Goal: Transaction & Acquisition: Obtain resource

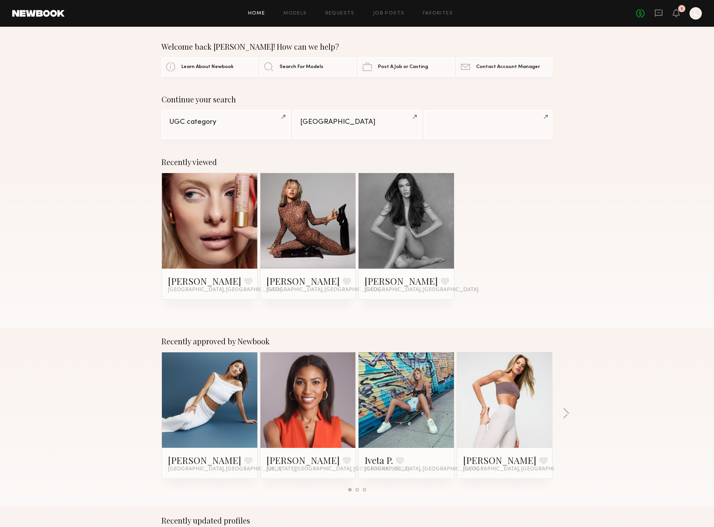
click at [556, 231] on div "Recently viewed Maisie L. Favorite Salt Lake City, UT Maggie L. Favorite Austin…" at bounding box center [357, 237] width 714 height 179
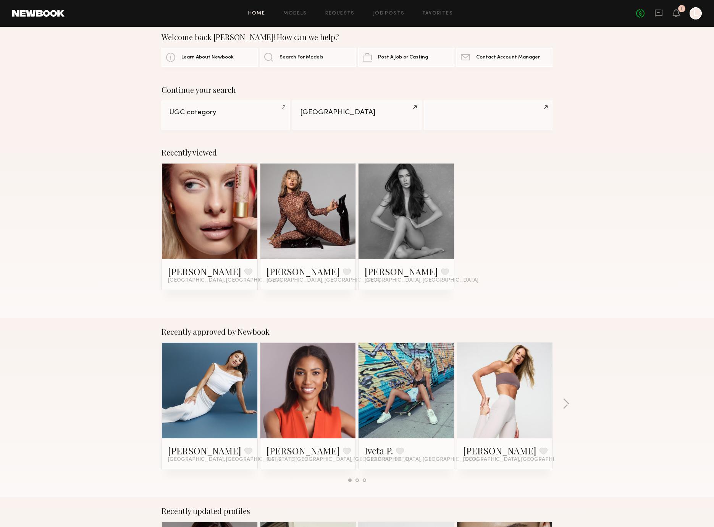
scroll to position [15, 0]
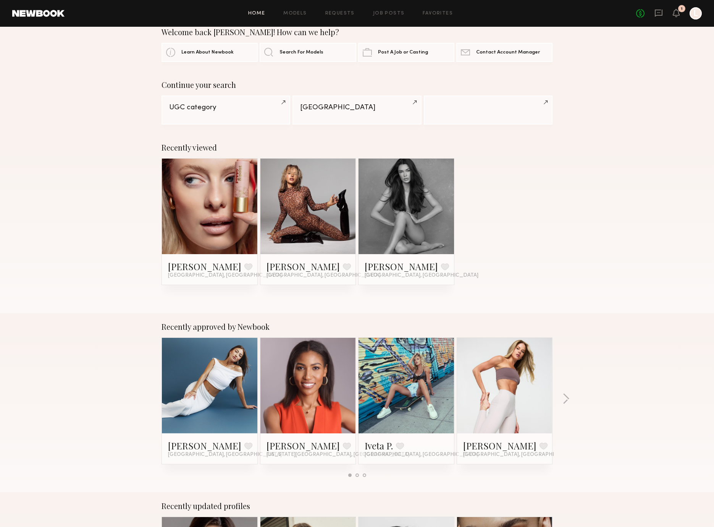
click at [557, 230] on div "Recently viewed Maisie L. Favorite Salt Lake City, UT Maggie L. Favorite Austin…" at bounding box center [357, 223] width 714 height 179
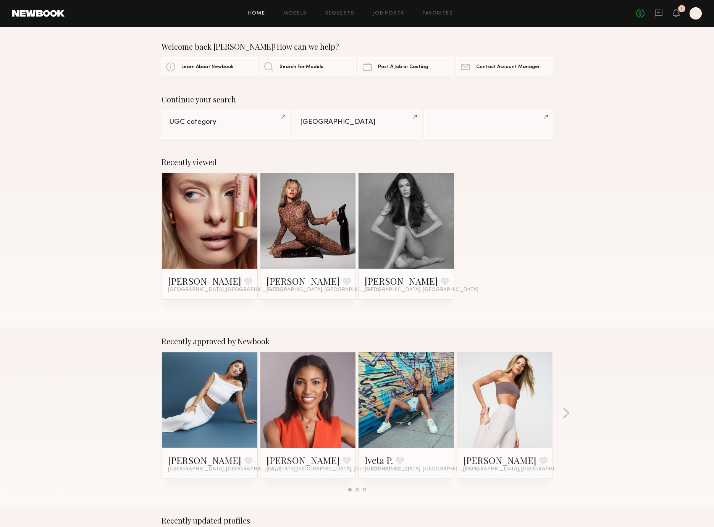
click at [301, 19] on div "Home Models Requests Job Posts Favorites Sign Out No fees up to $5,000 1 L" at bounding box center [384, 13] width 638 height 12
click at [301, 17] on div "Home Models Requests Job Posts Favorites Sign Out No fees up to $5,000 1 L" at bounding box center [384, 13] width 638 height 12
click at [301, 13] on link "Models" at bounding box center [294, 13] width 23 height 5
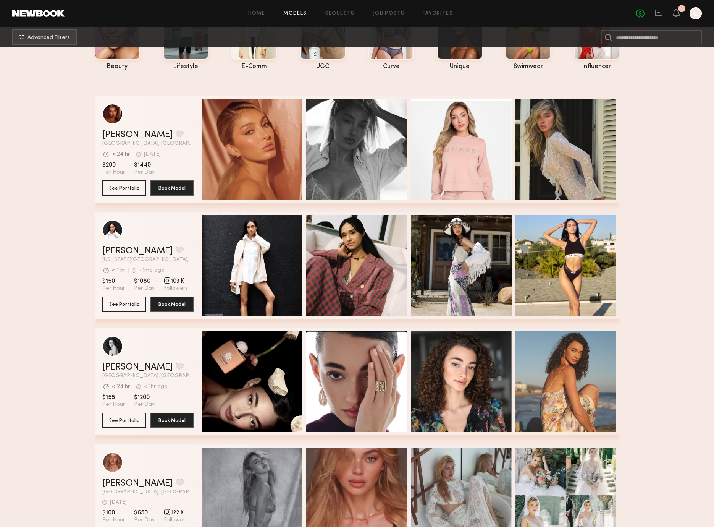
scroll to position [272, 0]
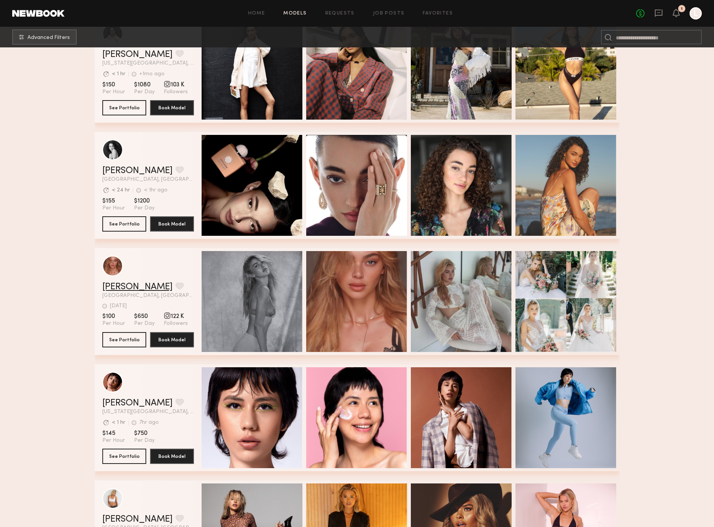
click at [113, 286] on link "Johanna C." at bounding box center [137, 286] width 70 height 9
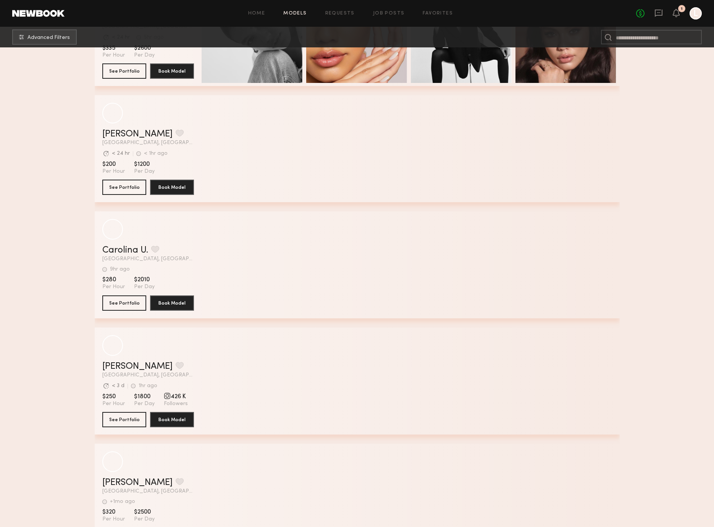
scroll to position [2411, 0]
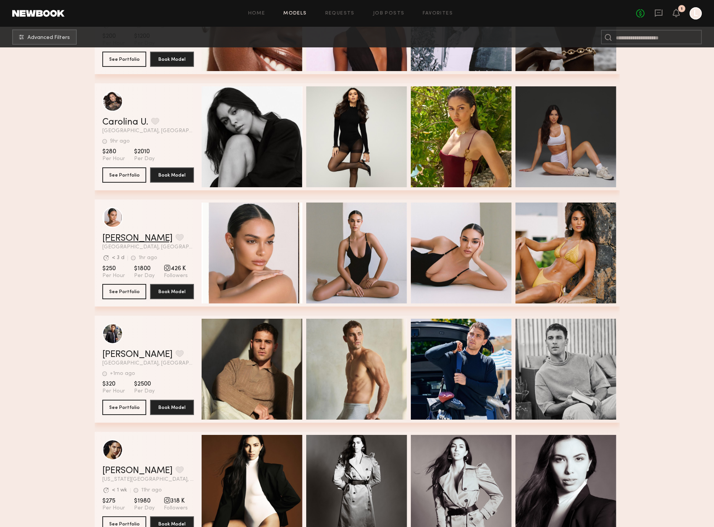
click at [117, 235] on link "Alina Z." at bounding box center [137, 238] width 70 height 9
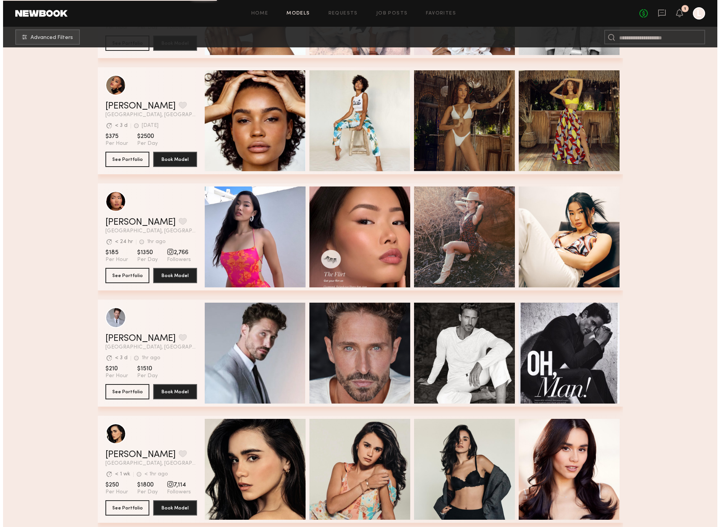
scroll to position [3702, 0]
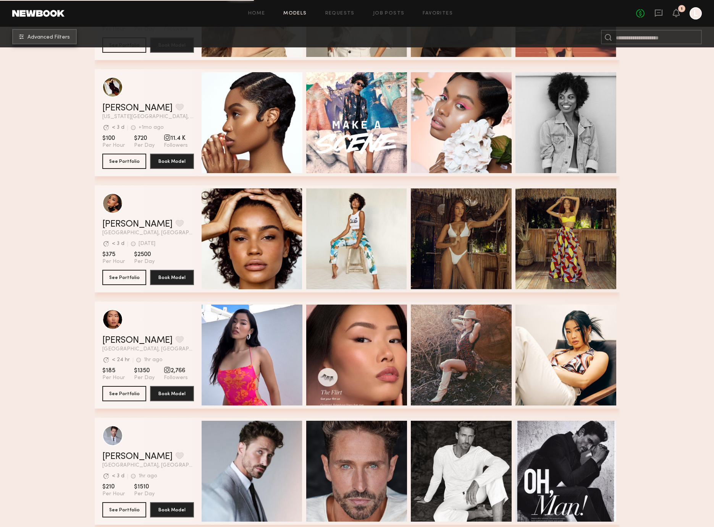
click at [53, 35] on span "Advanced Filters" at bounding box center [49, 37] width 42 height 5
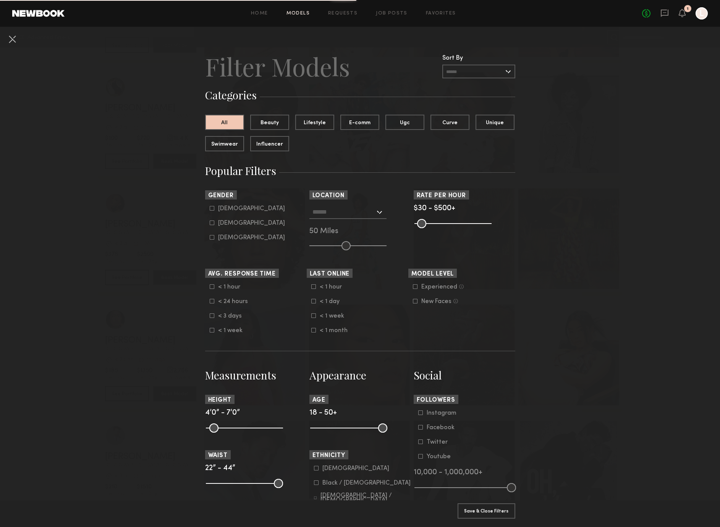
drag, startPoint x: 489, startPoint y: 225, endPoint x: 444, endPoint y: 228, distance: 44.9
click at [442, 228] on section "Rate per Hour $30 - $500+ Pro Tip: Rates are often negotiable. We recommend inc…" at bounding box center [465, 220] width 102 height 60
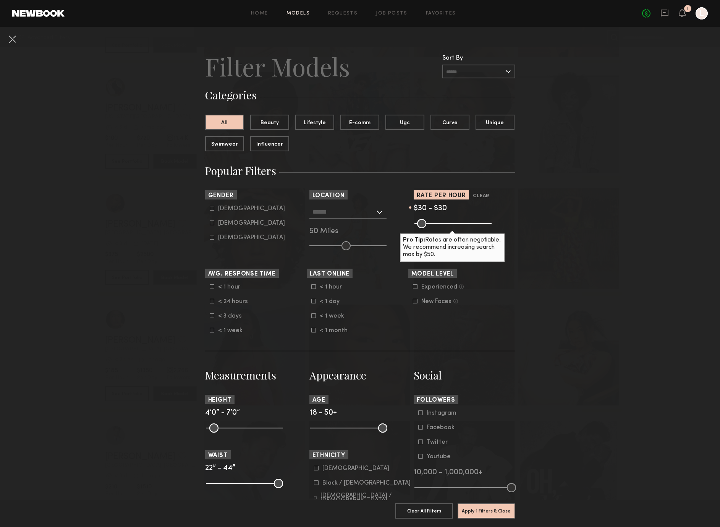
drag, startPoint x: 481, startPoint y: 222, endPoint x: 410, endPoint y: 236, distance: 72.4
type input "**"
click at [414, 225] on input "range" at bounding box center [452, 223] width 77 height 9
click at [490, 503] on button "Apply 1 Filters & Close" at bounding box center [487, 510] width 58 height 15
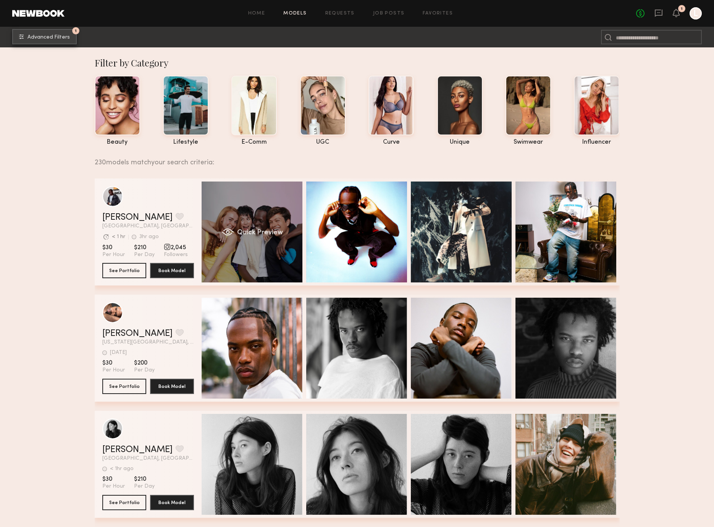
scroll to position [285, 0]
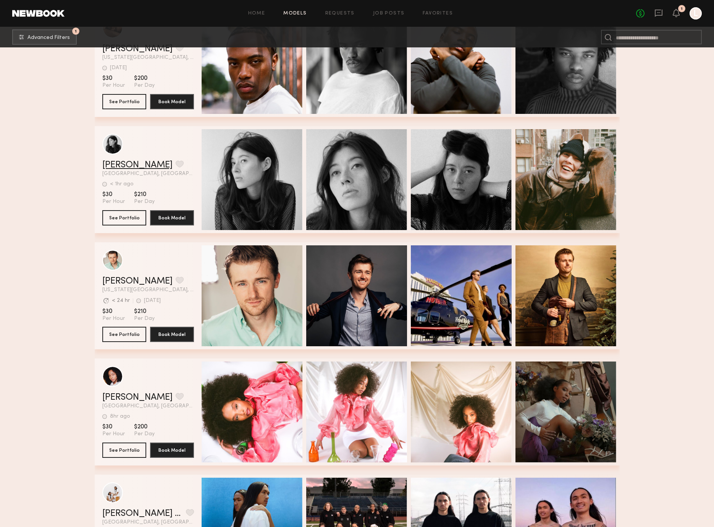
click at [125, 164] on link "Rachel B." at bounding box center [137, 164] width 70 height 9
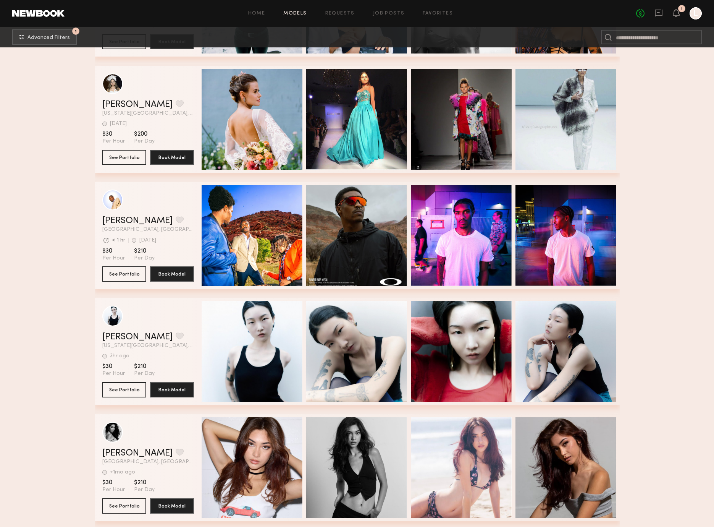
scroll to position [829, 0]
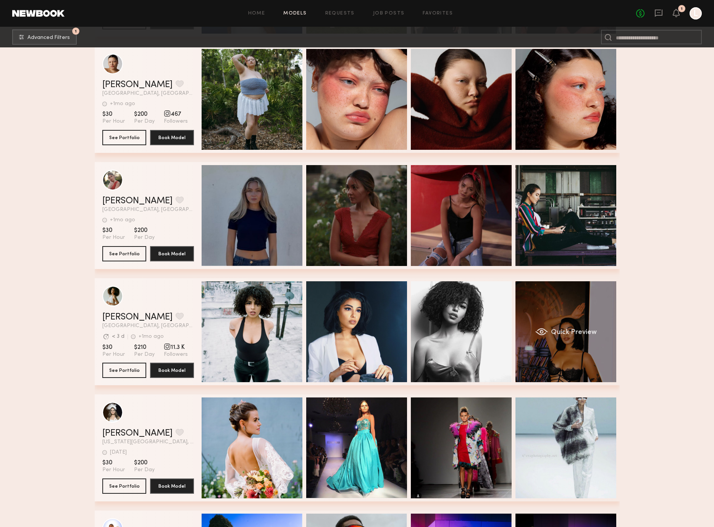
click at [596, 351] on div "Quick Preview" at bounding box center [566, 331] width 101 height 101
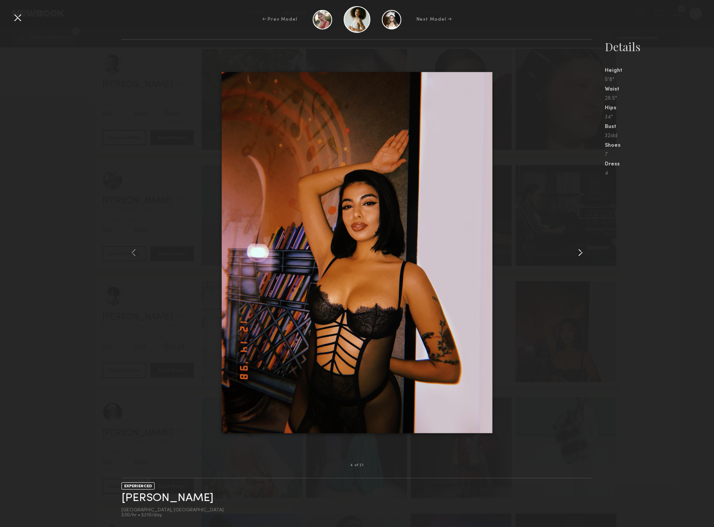
click at [580, 259] on div at bounding box center [583, 252] width 19 height 401
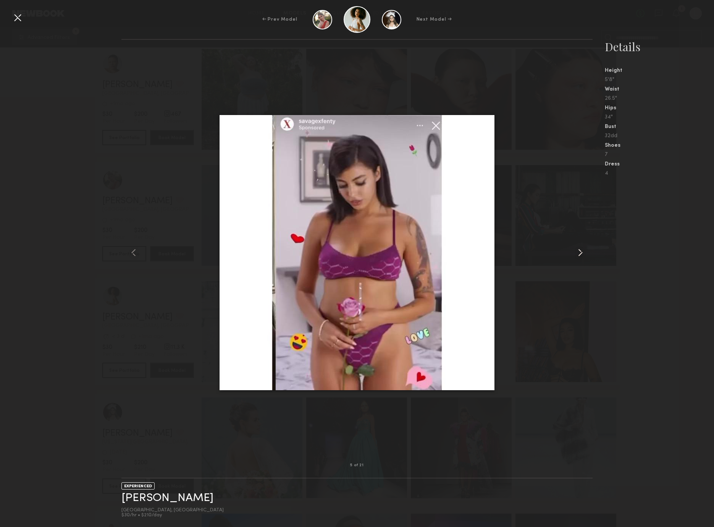
click at [580, 259] on div at bounding box center [583, 252] width 19 height 401
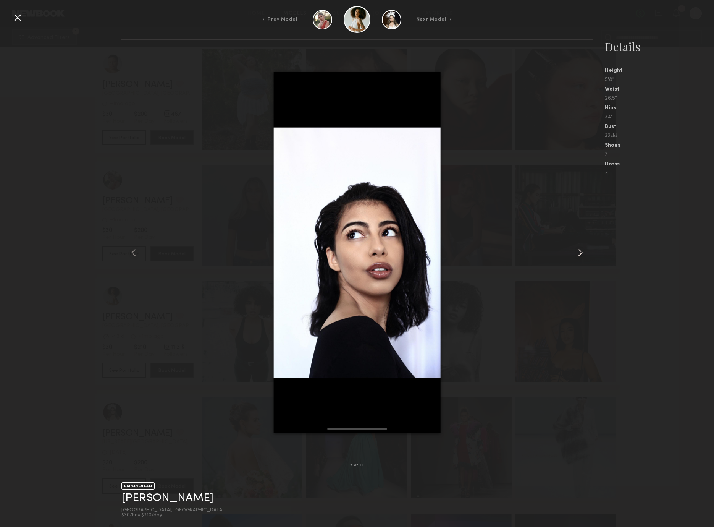
click at [580, 259] on div at bounding box center [583, 252] width 19 height 401
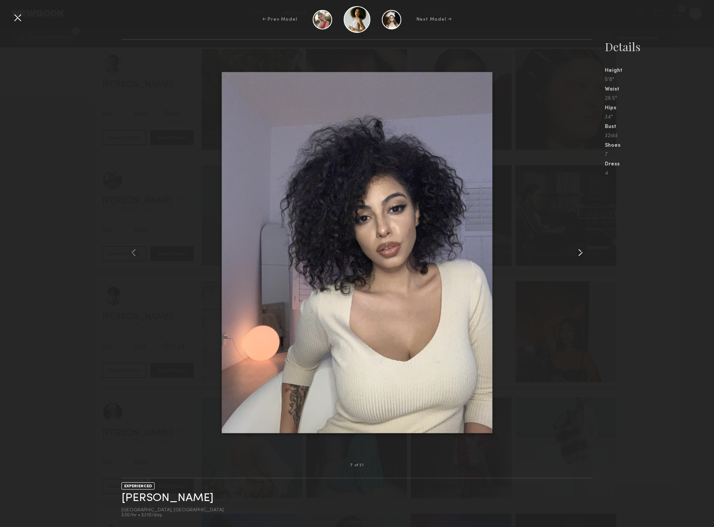
click at [580, 259] on div at bounding box center [583, 252] width 19 height 401
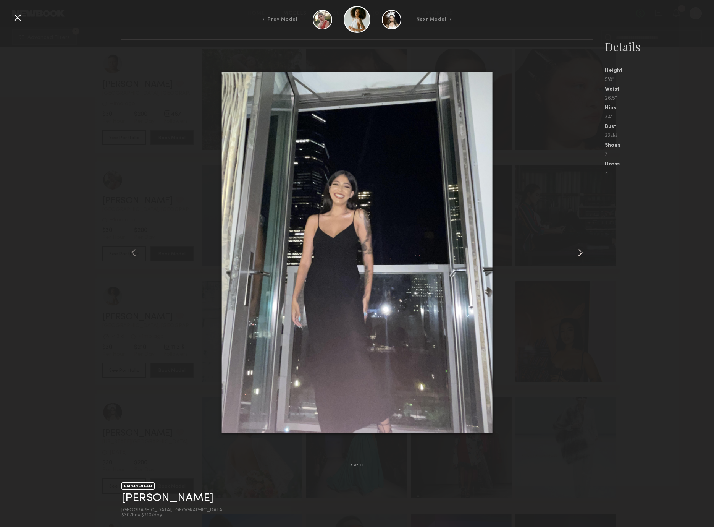
click at [580, 259] on div at bounding box center [583, 252] width 19 height 401
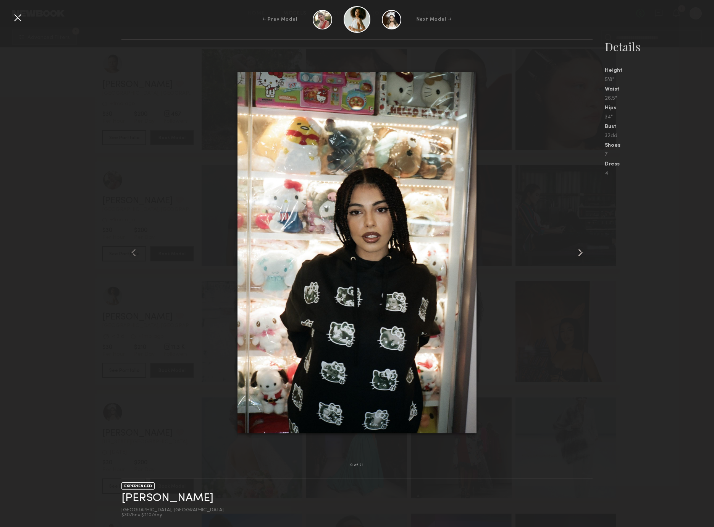
click at [580, 259] on div at bounding box center [583, 252] width 19 height 401
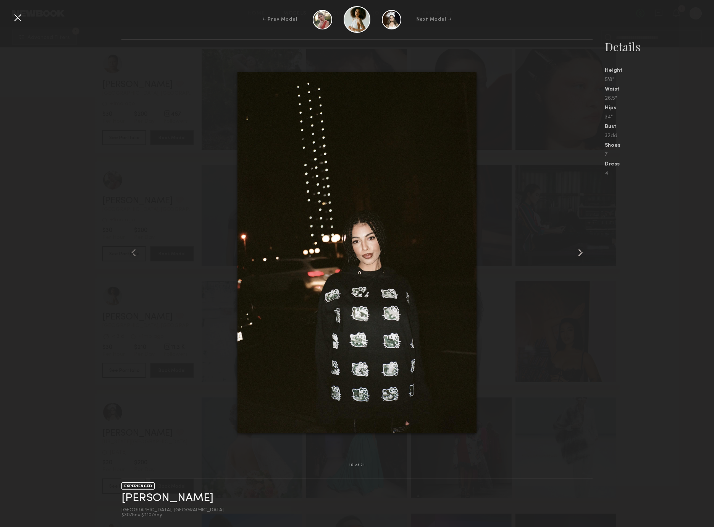
click at [580, 259] on div at bounding box center [583, 252] width 19 height 401
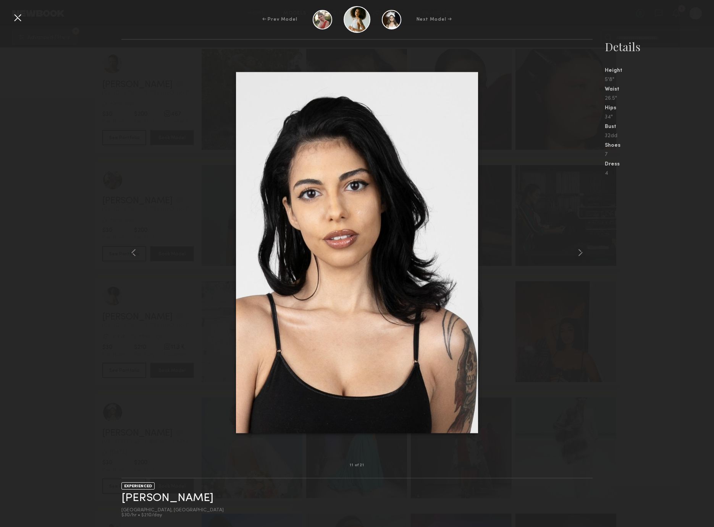
click at [21, 17] on div at bounding box center [17, 17] width 12 height 12
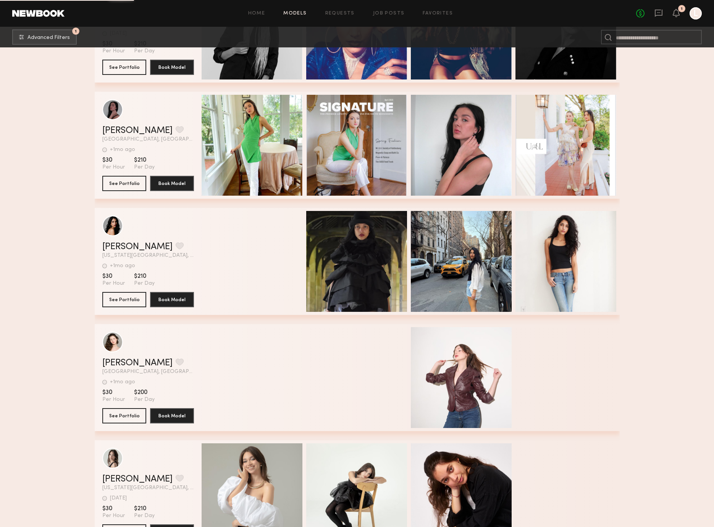
scroll to position [5073, 0]
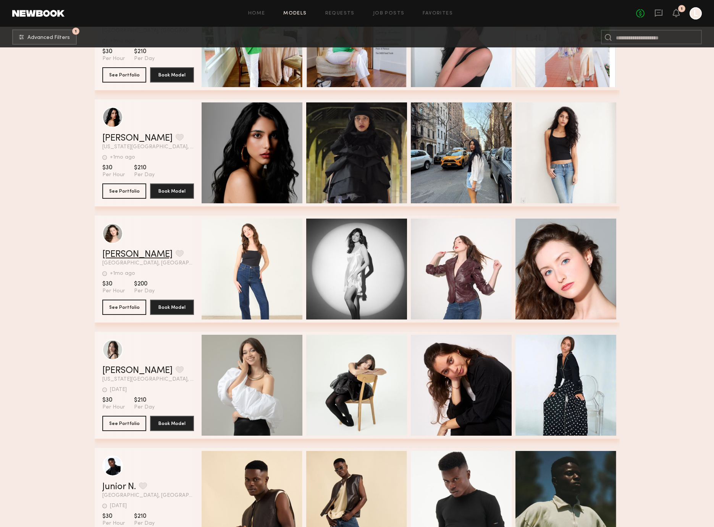
click at [127, 252] on link "Kennedy B." at bounding box center [137, 254] width 70 height 9
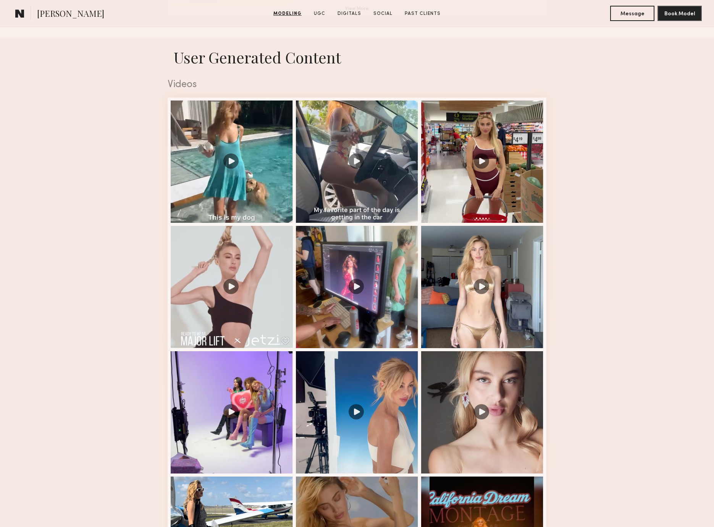
scroll to position [803, 0]
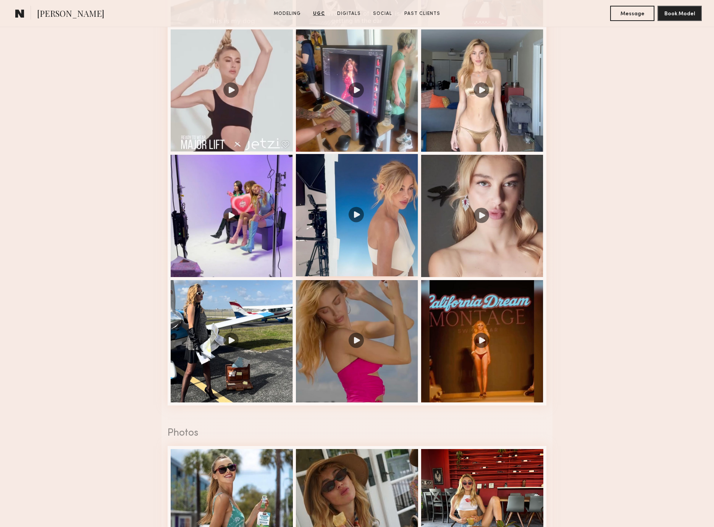
click at [352, 226] on div at bounding box center [357, 215] width 122 height 122
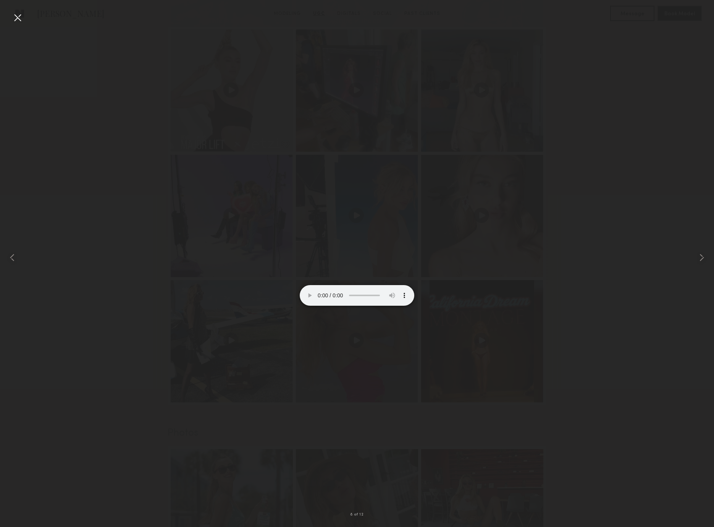
click at [631, 301] on div at bounding box center [357, 257] width 714 height 490
click at [17, 24] on div at bounding box center [14, 257] width 29 height 490
click at [19, 18] on div at bounding box center [17, 17] width 12 height 12
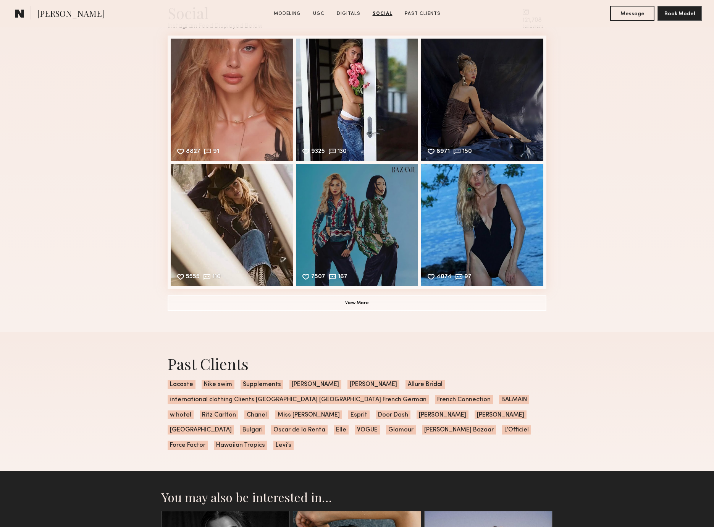
scroll to position [1953, 0]
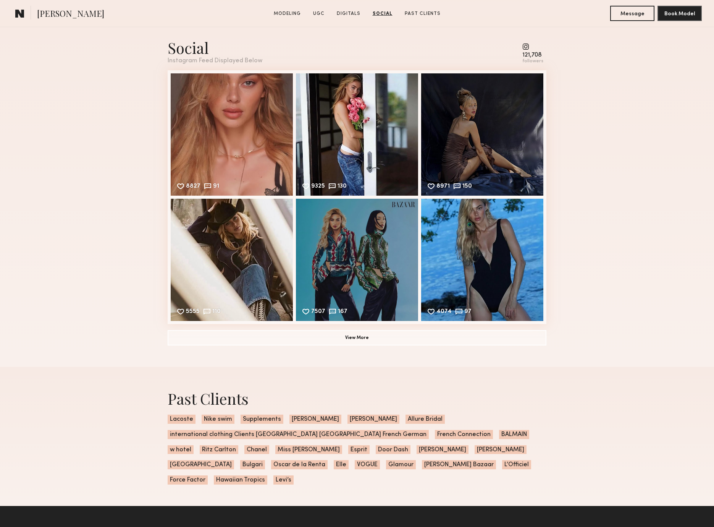
click at [612, 250] on div "Social Instagram Feed Displayed Below 121,708 followers 8827 91 Likes & comment…" at bounding box center [357, 191] width 714 height 351
click at [440, 345] on button "View More" at bounding box center [357, 337] width 379 height 15
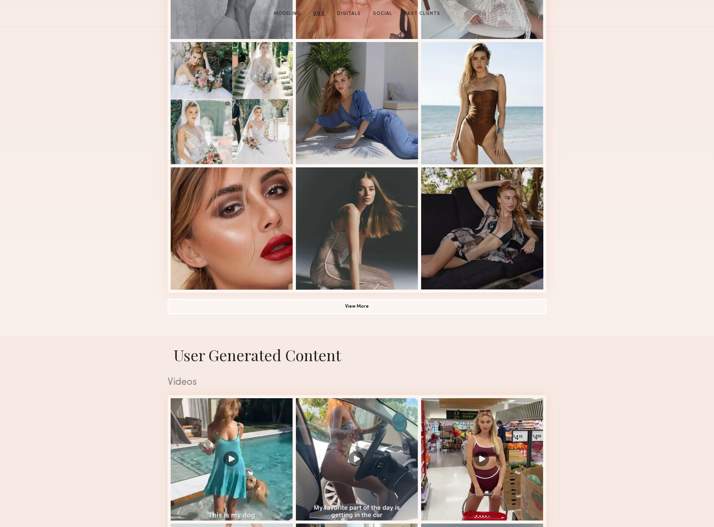
scroll to position [73, 0]
